Goal: Task Accomplishment & Management: Use online tool/utility

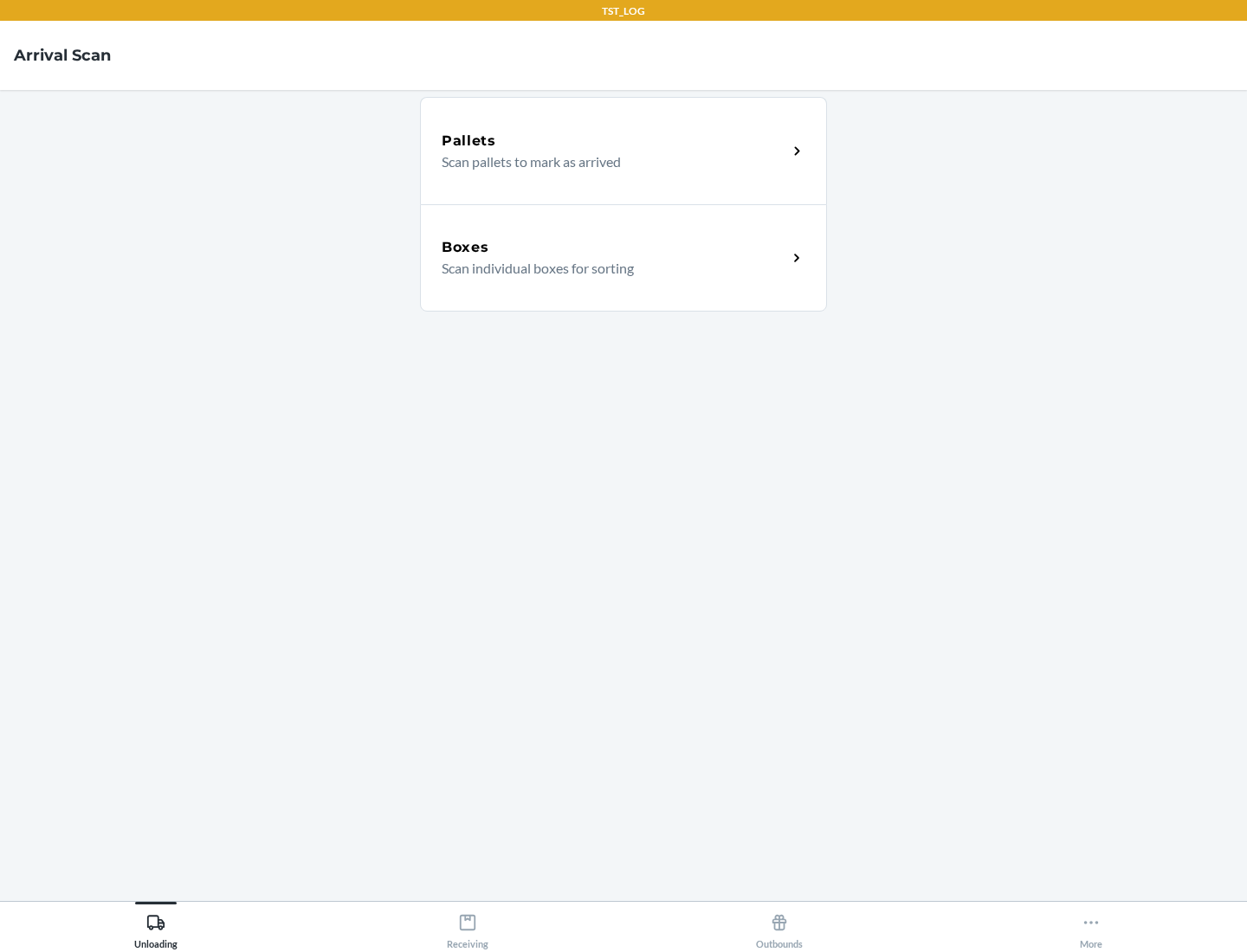
click at [614, 247] on div "Boxes" at bounding box center [614, 247] width 345 height 21
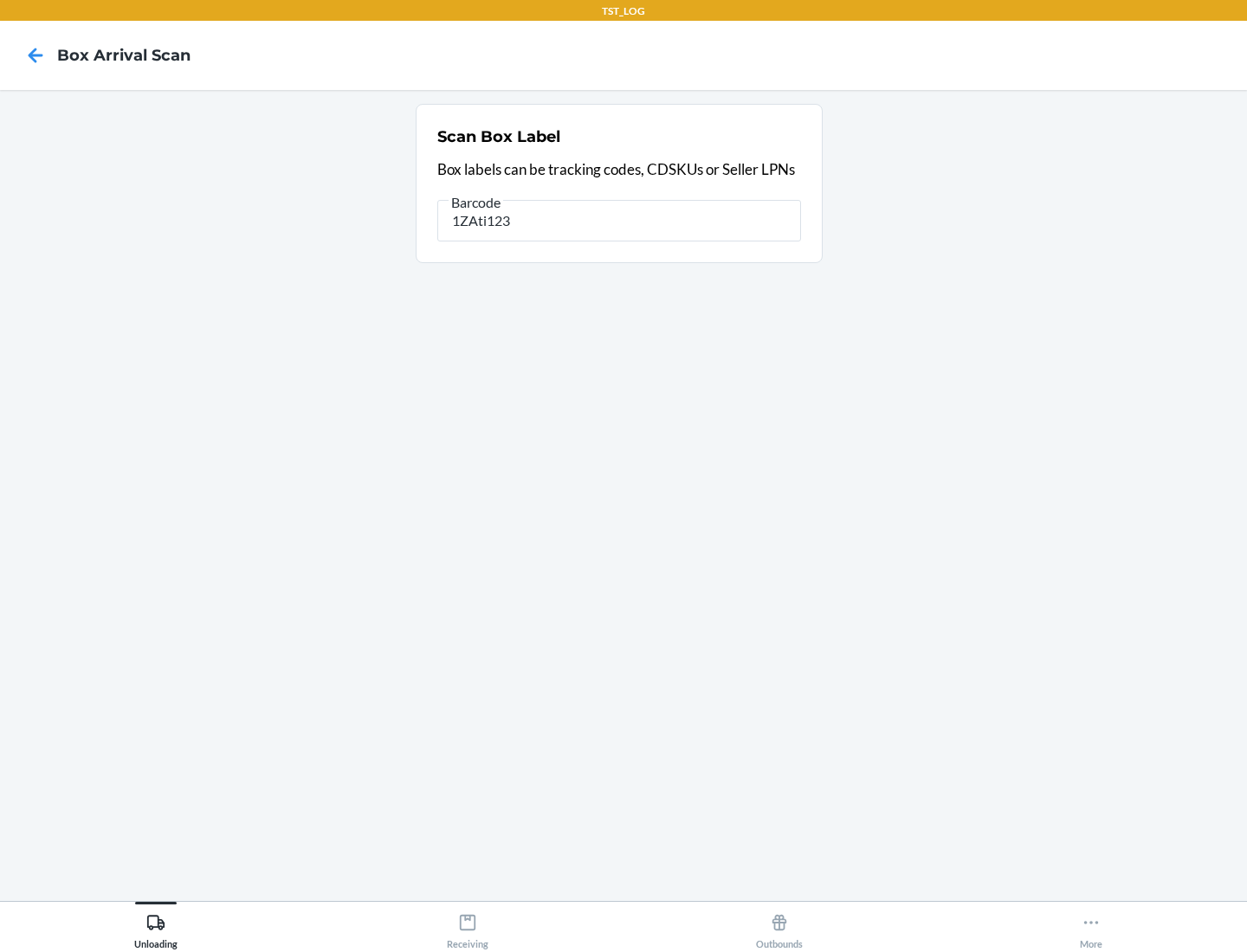
type input "1ZAti123"
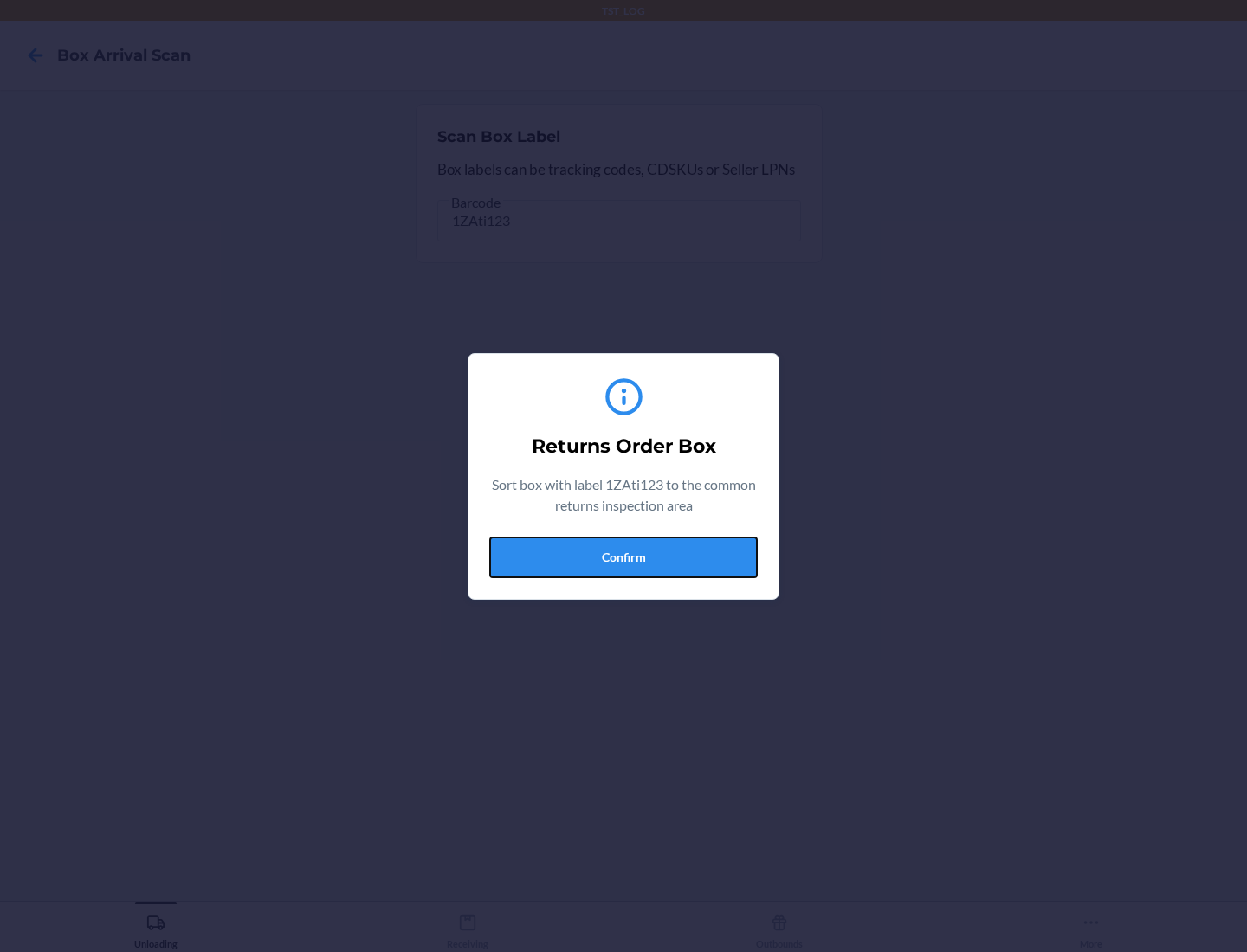
click at [623, 557] on button "Confirm" at bounding box center [623, 558] width 268 height 42
